Goal: Check status: Check status

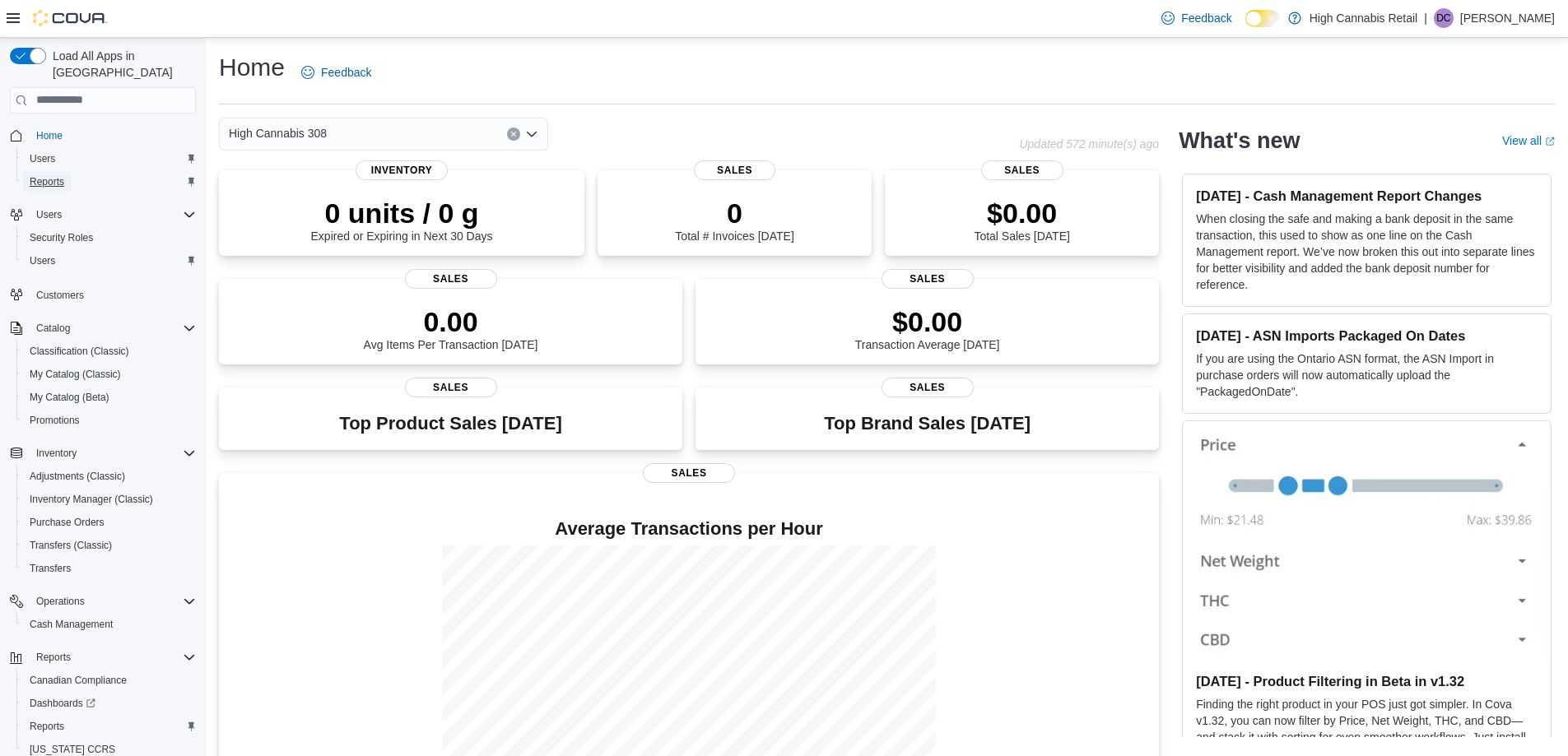
click at [54, 176] on span "Reports" at bounding box center [47, 182] width 35 height 13
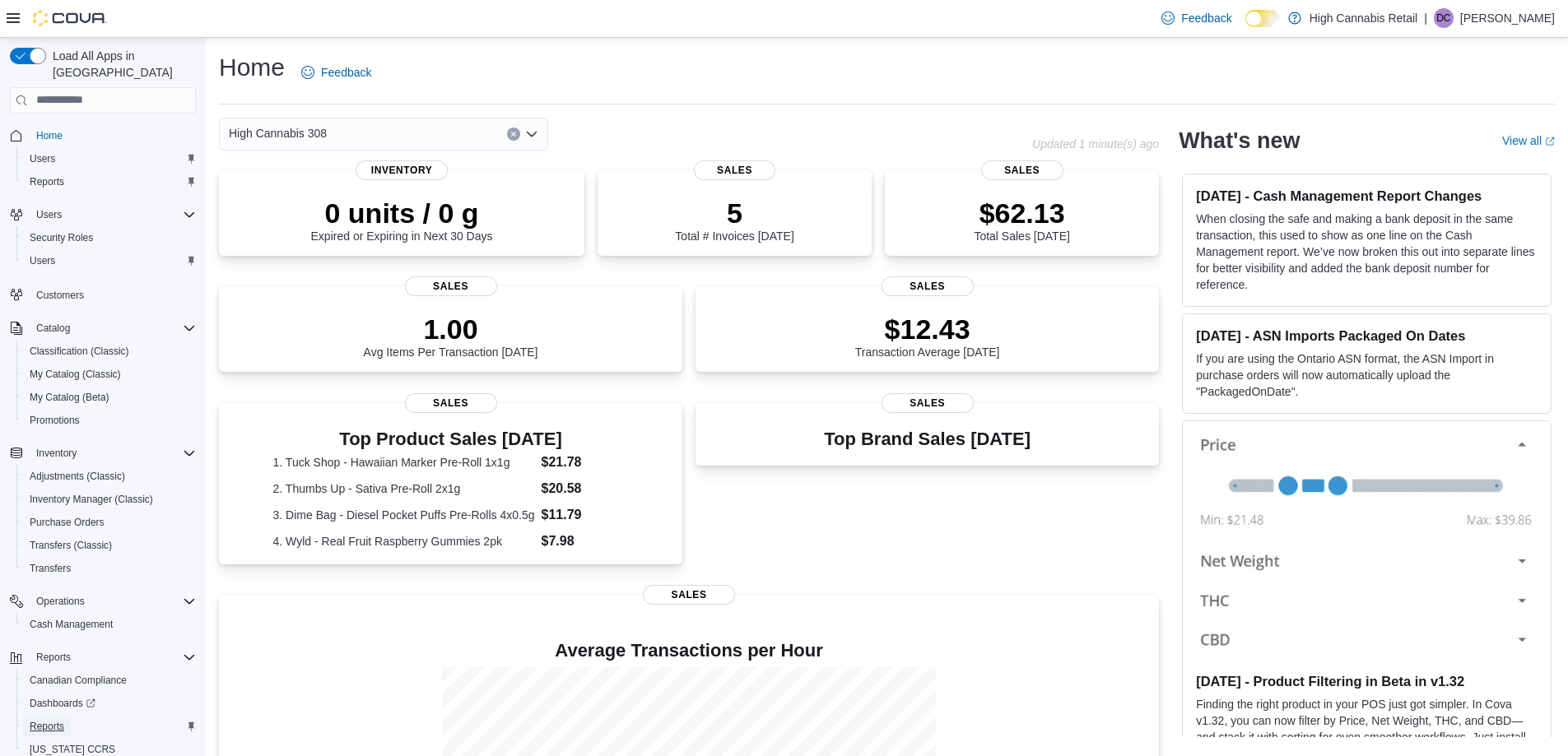
click at [55, 720] on span "Reports" at bounding box center [47, 727] width 35 height 13
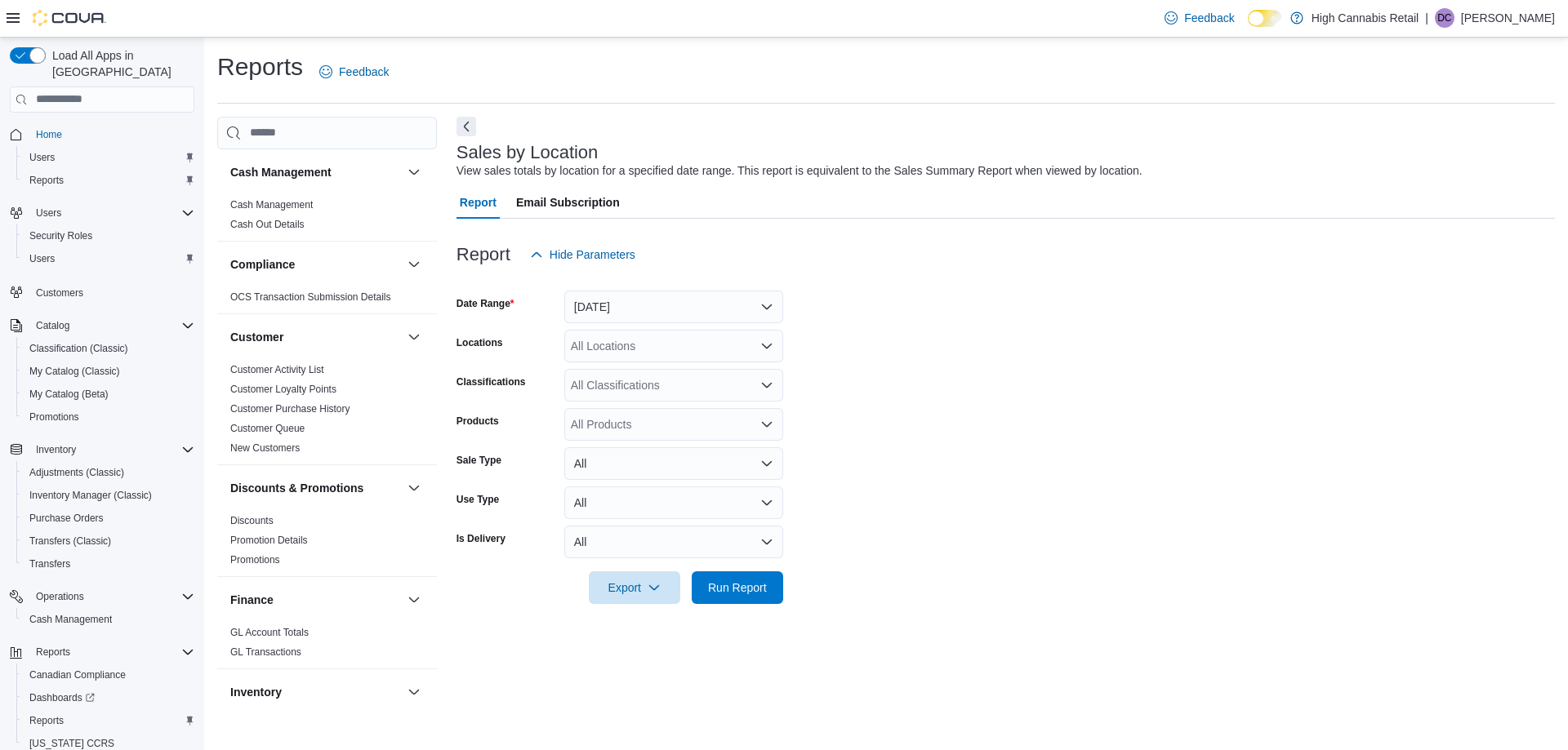
click at [668, 286] on div at bounding box center [1006, 280] width 1098 height 20
click at [663, 298] on button "[DATE]" at bounding box center [673, 307] width 219 height 33
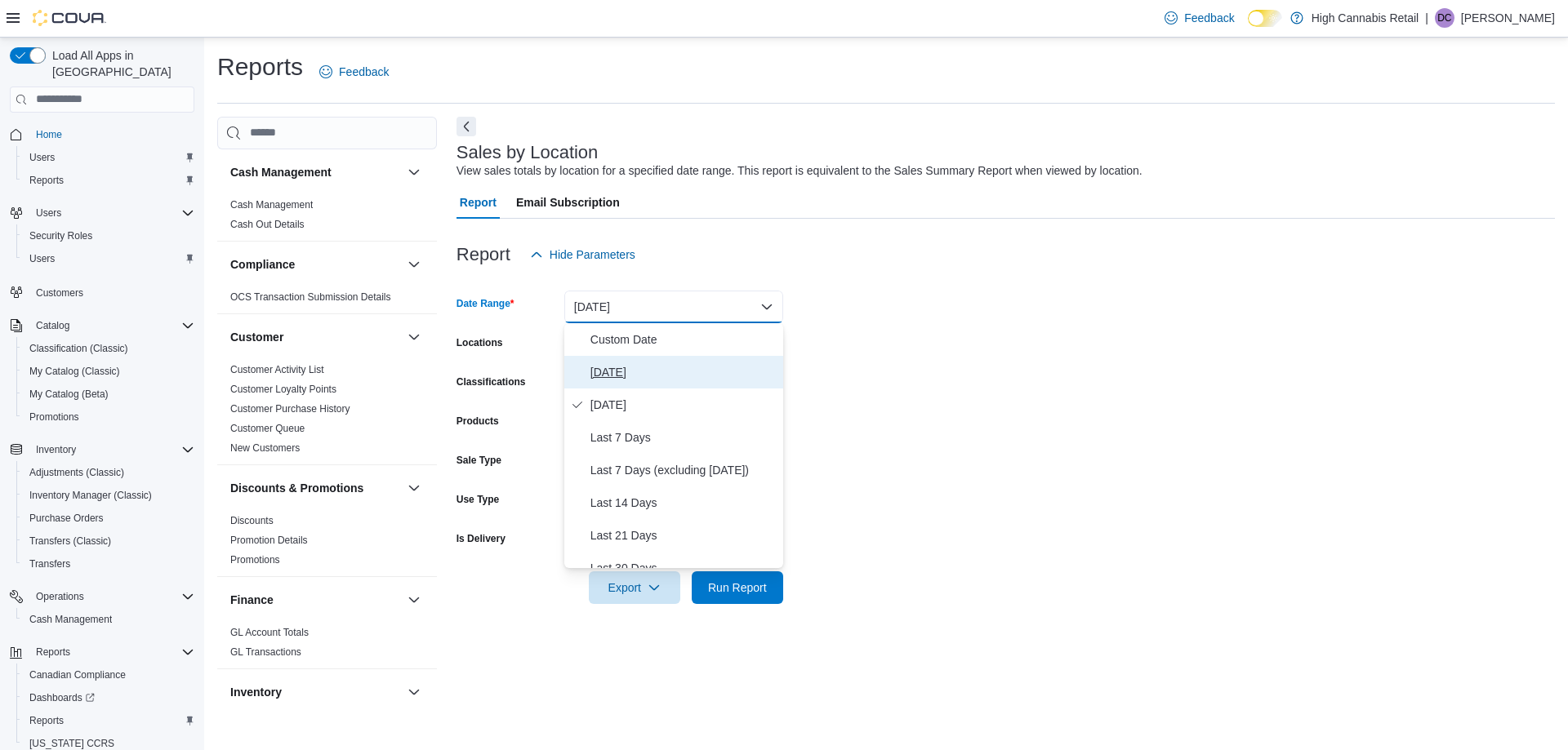
click at [622, 364] on span "[DATE]" at bounding box center [683, 372] width 186 height 20
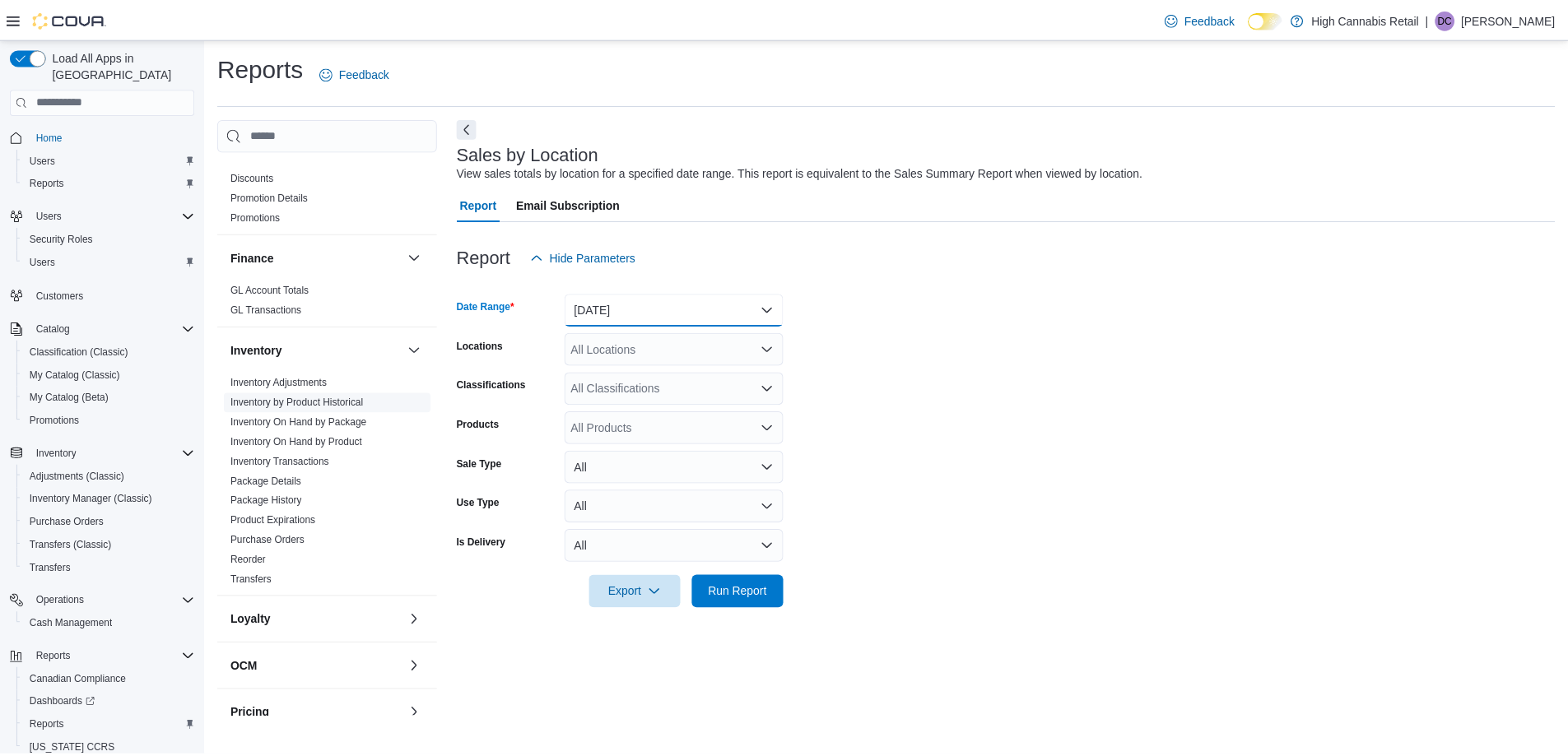
scroll to position [576, 0]
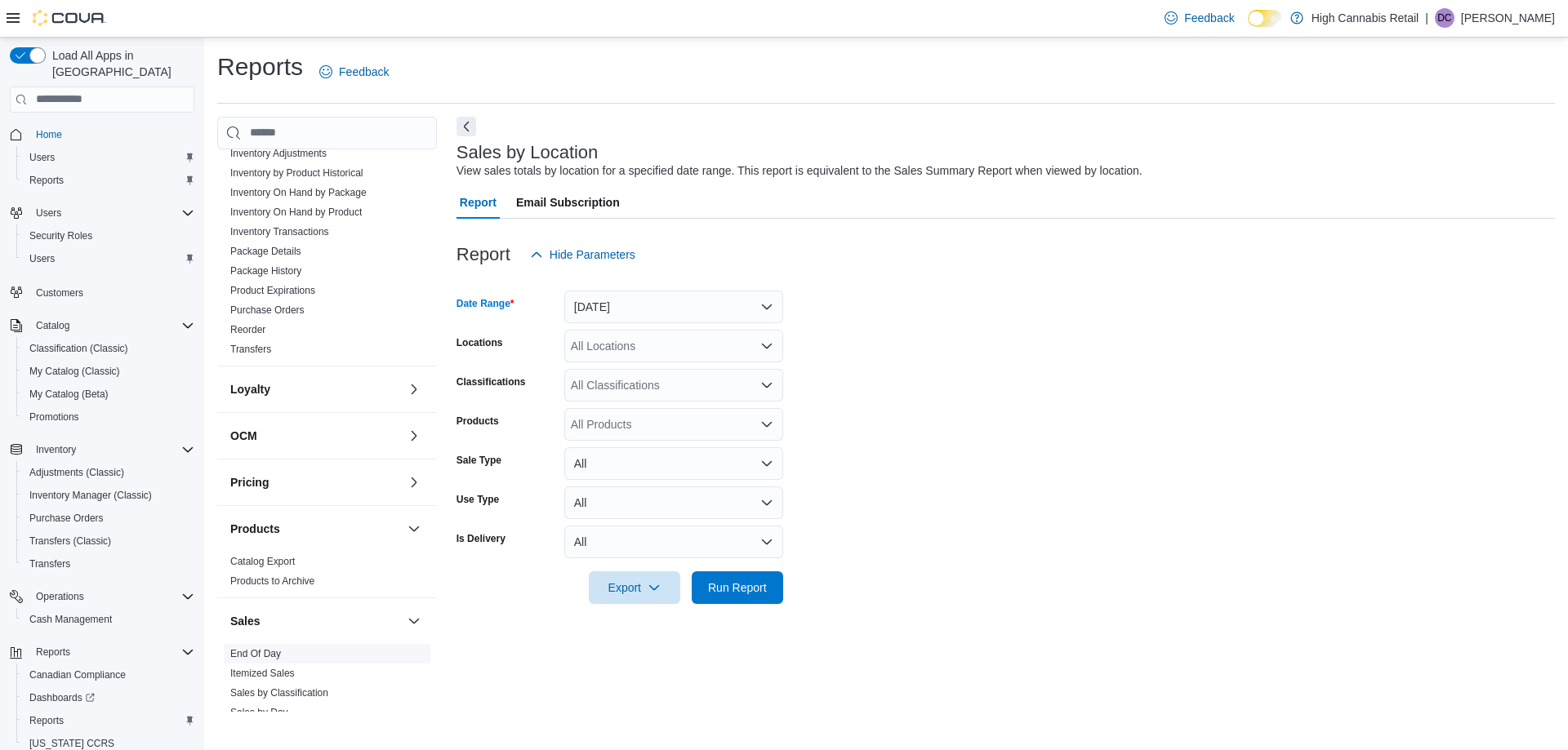
click at [251, 651] on link "End Of Day" at bounding box center [255, 654] width 50 height 11
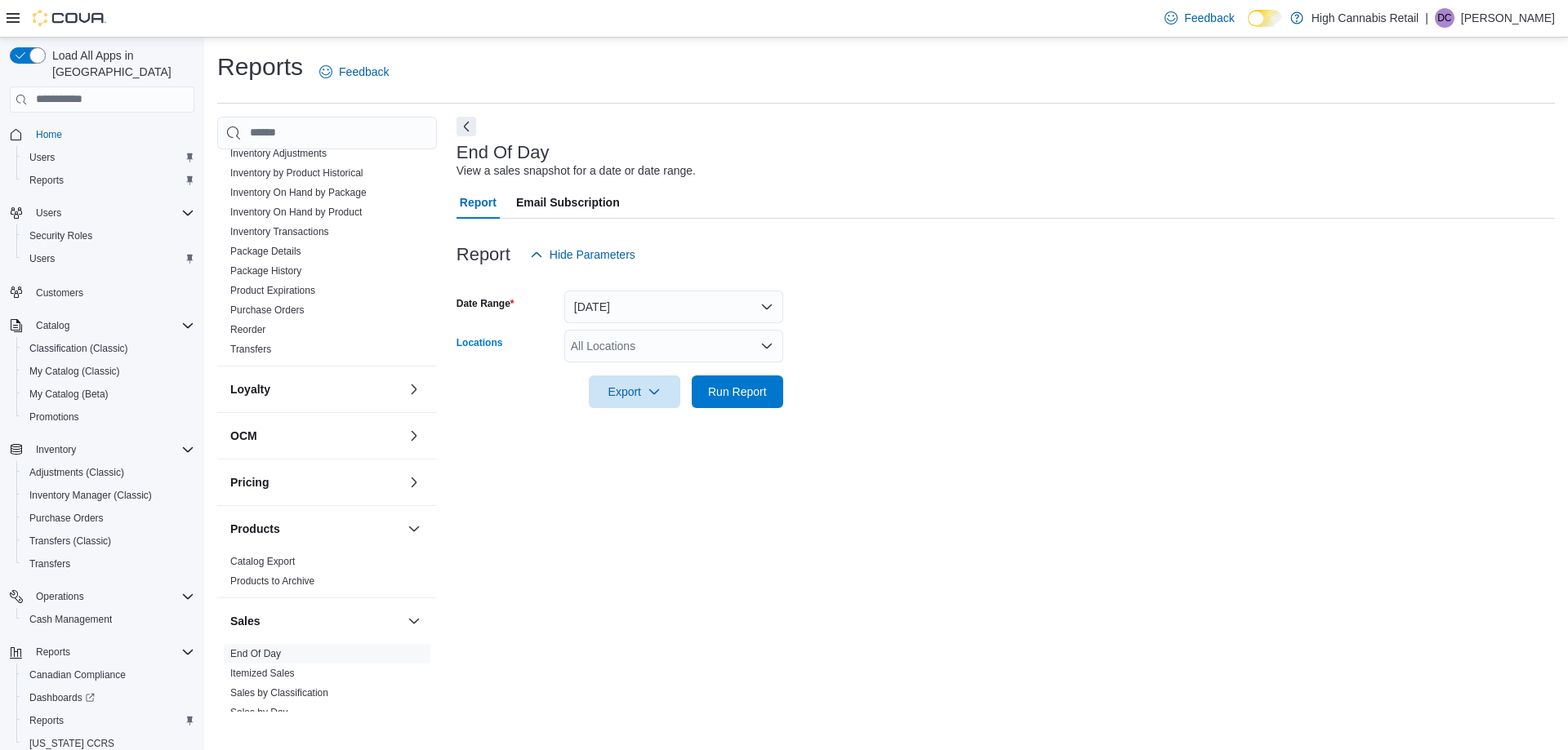
click at [702, 346] on div "All Locations" at bounding box center [673, 346] width 219 height 33
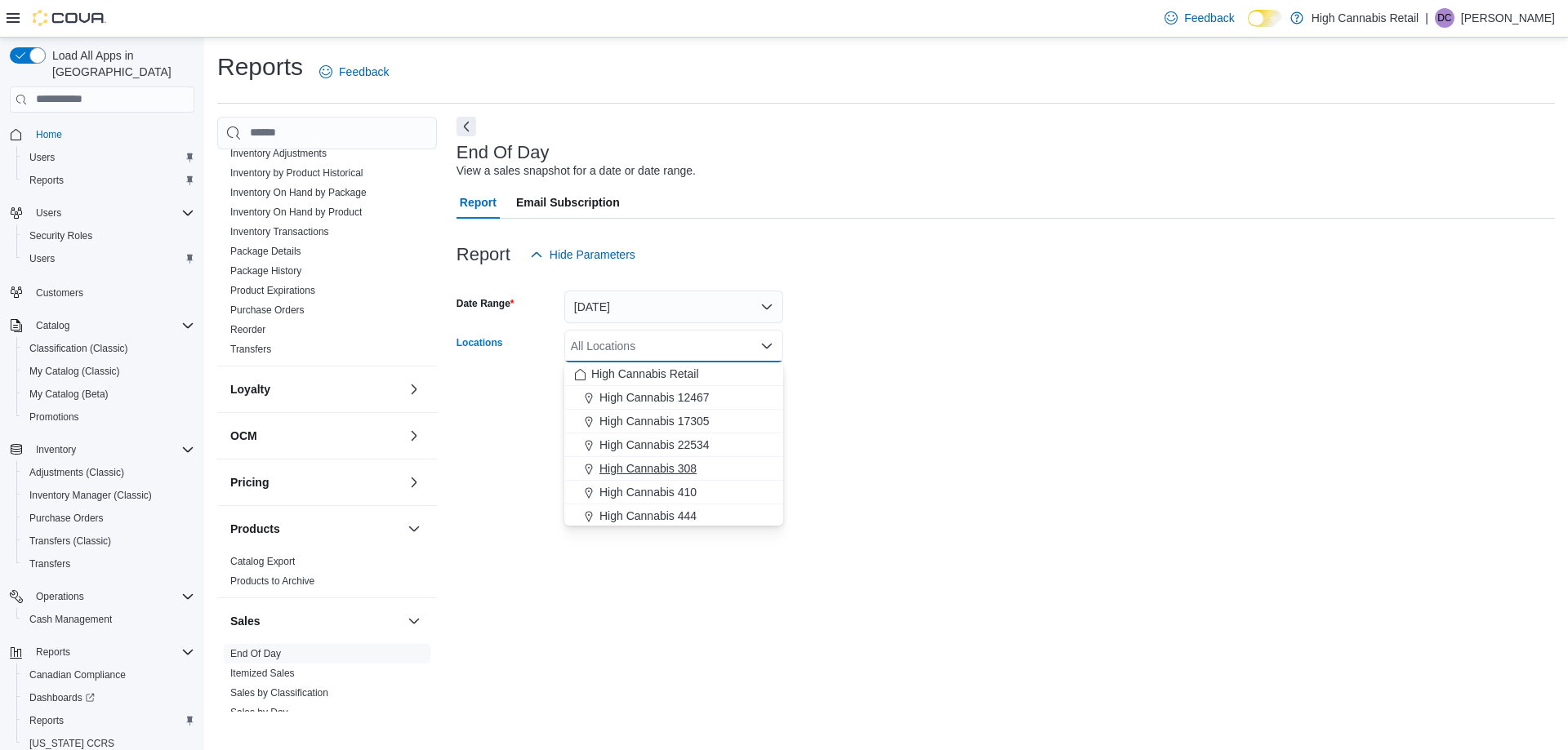
click at [676, 469] on span "High Cannabis 308" at bounding box center [648, 469] width 97 height 17
click at [686, 487] on span "High Cannabis 444" at bounding box center [648, 492] width 97 height 17
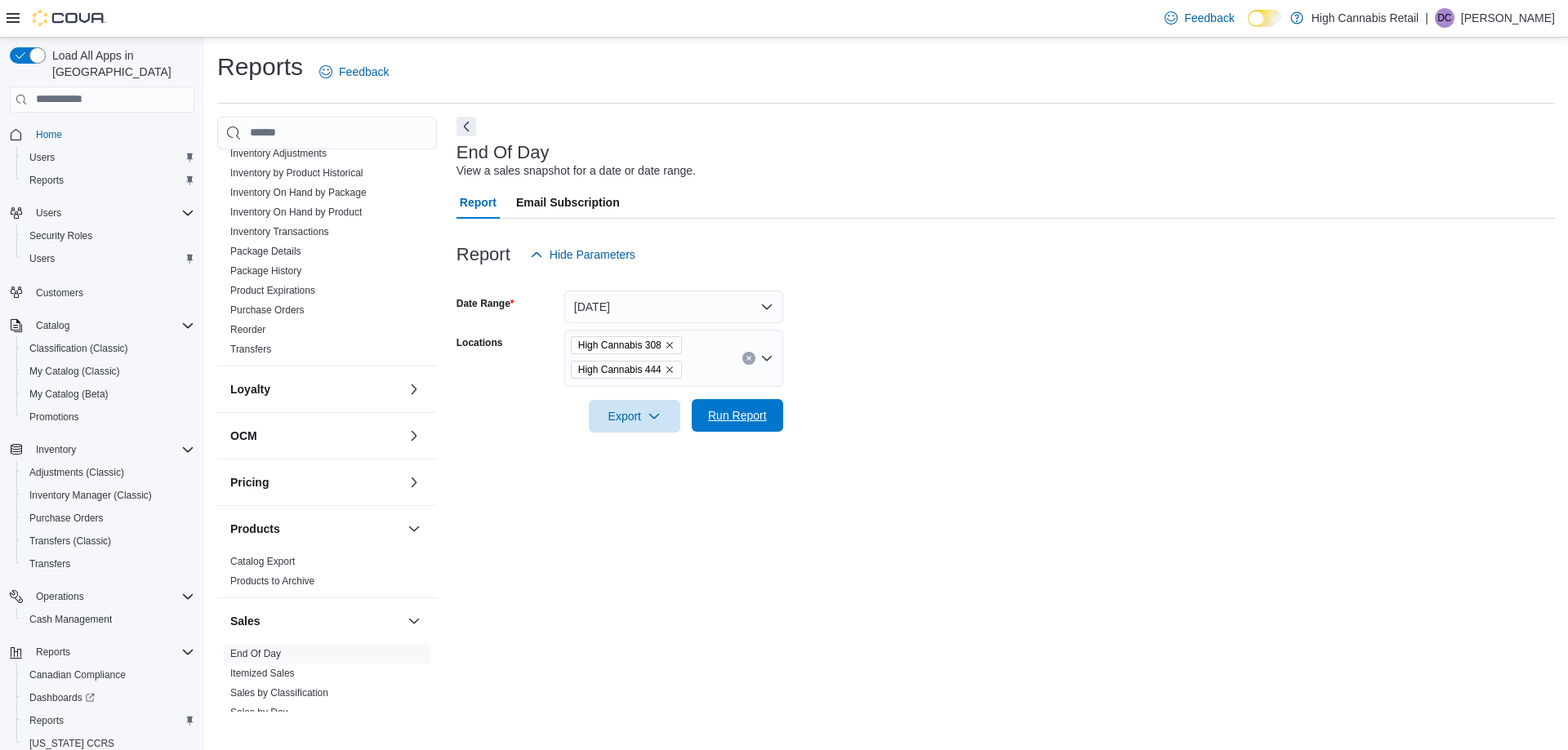
drag, startPoint x: 801, startPoint y: 453, endPoint x: 754, endPoint y: 428, distance: 53.2
click at [801, 452] on div "End Of Day View a sales snapshot for a date or date range. Report Email Subscri…" at bounding box center [1006, 414] width 1098 height 595
click at [750, 425] on span "Run Report" at bounding box center [737, 415] width 72 height 33
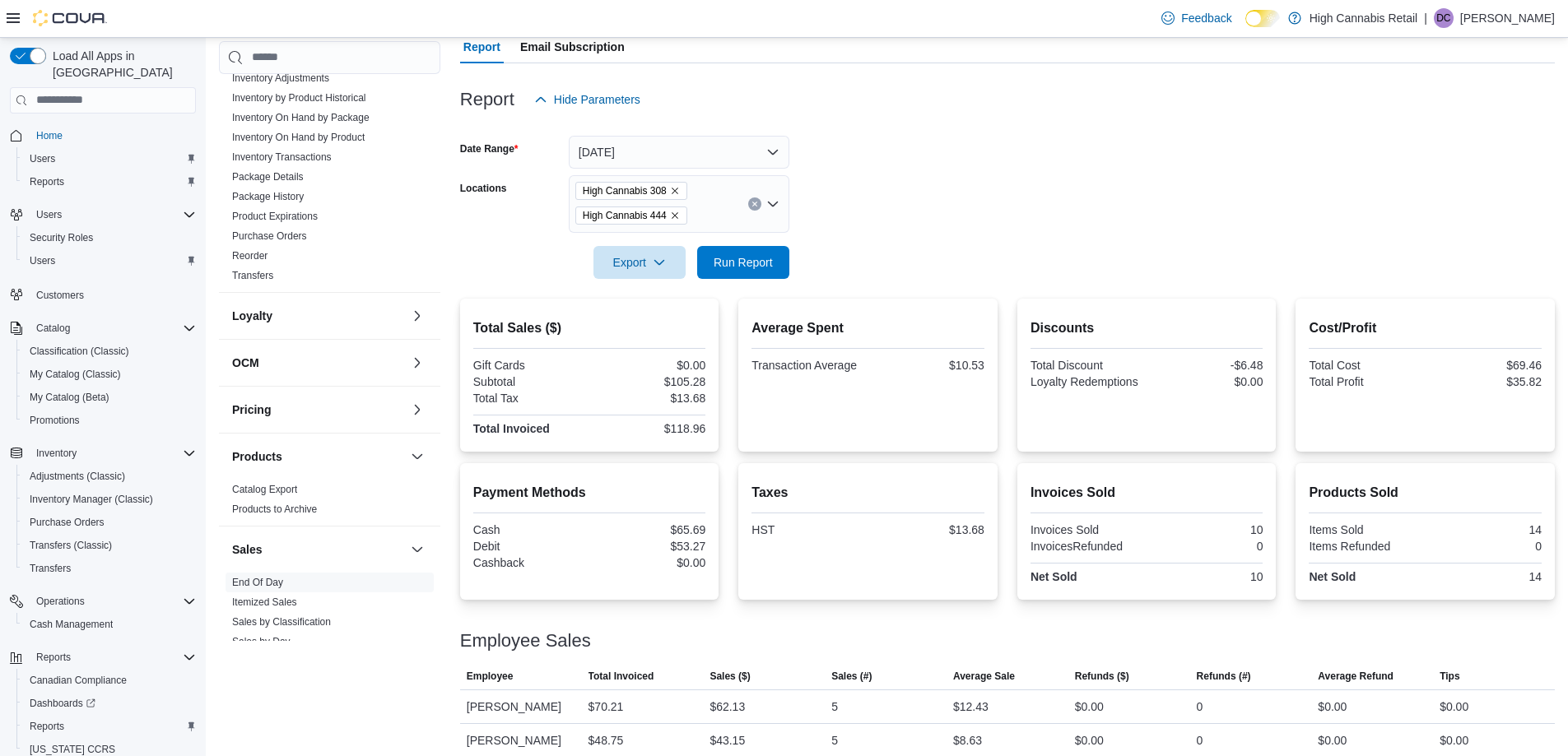
scroll to position [164, 0]
